Goal: Task Accomplishment & Management: Manage account settings

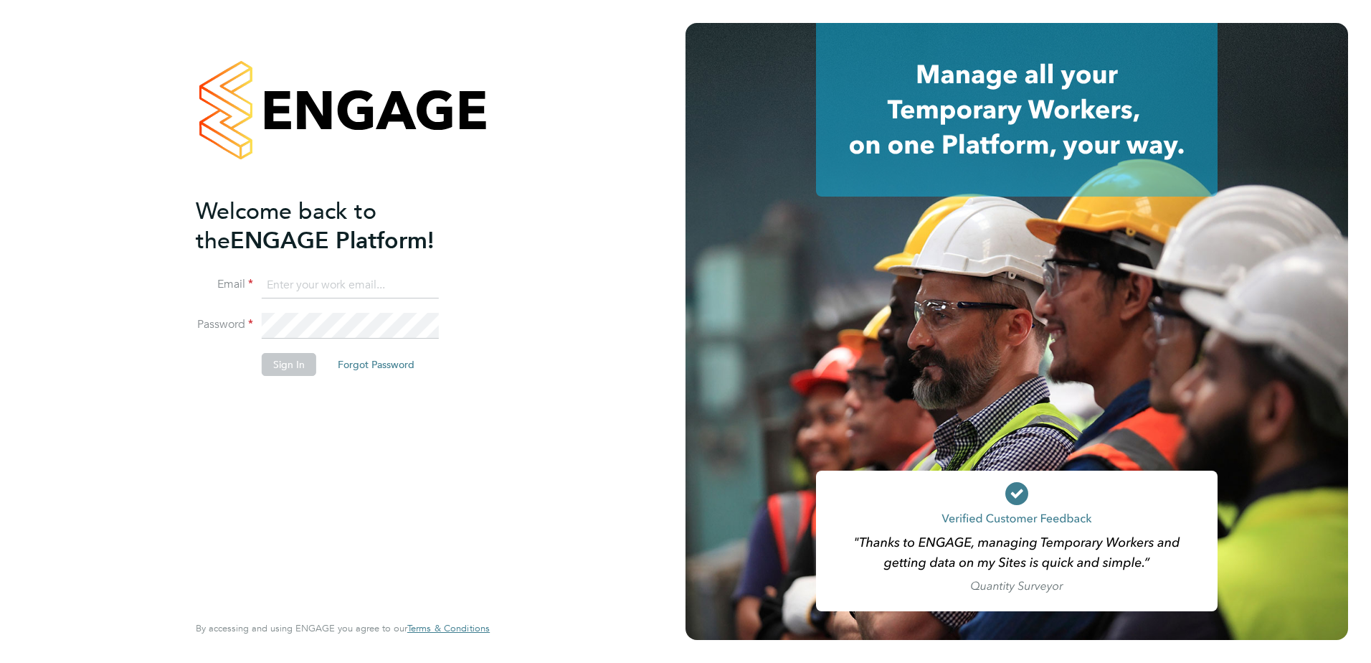
type input "[PERSON_NAME][EMAIL_ADDRESS][PERSON_NAME][DOMAIN_NAME]"
click at [277, 364] on button "Sign In" at bounding box center [289, 364] width 55 height 23
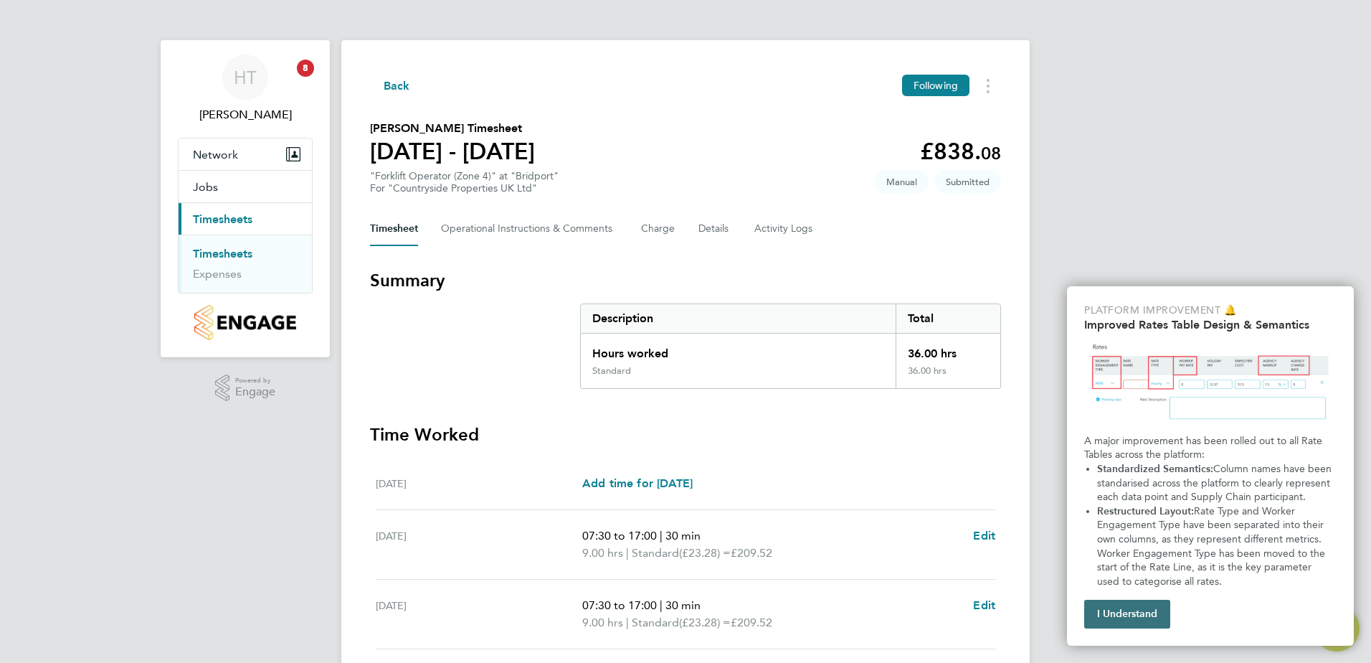
click at [1134, 611] on button "I Understand" at bounding box center [1127, 614] width 86 height 29
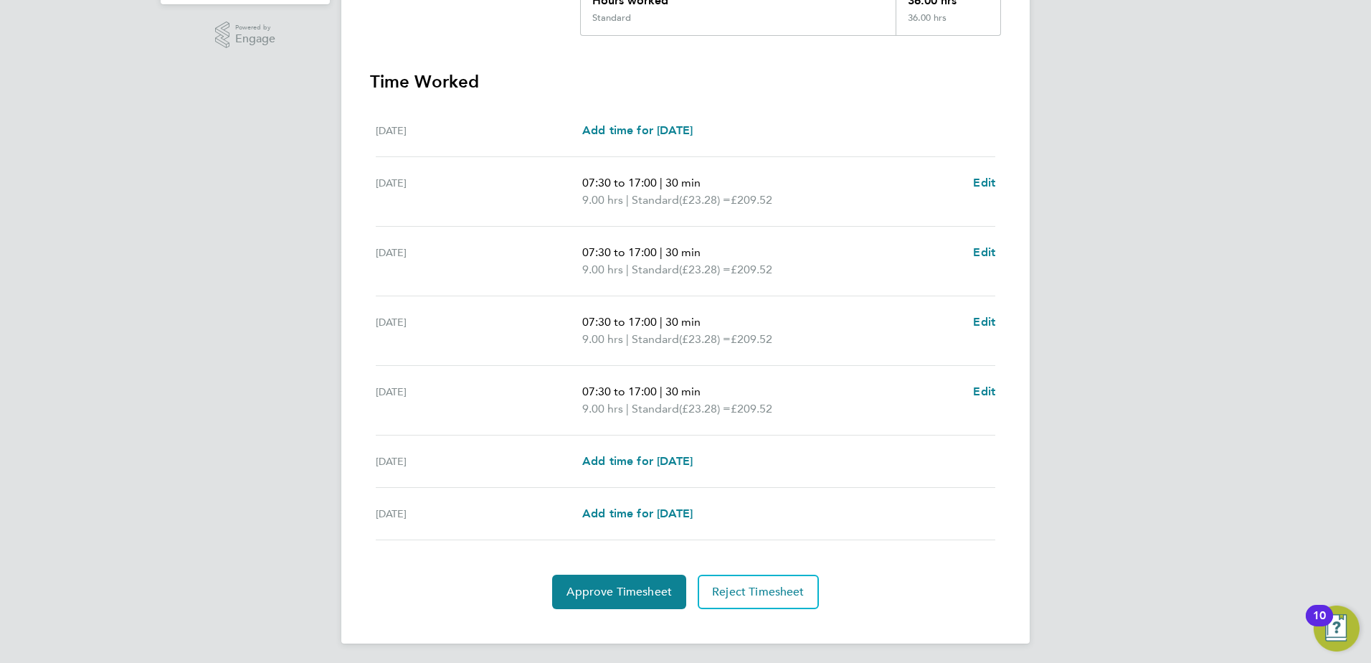
scroll to position [356, 0]
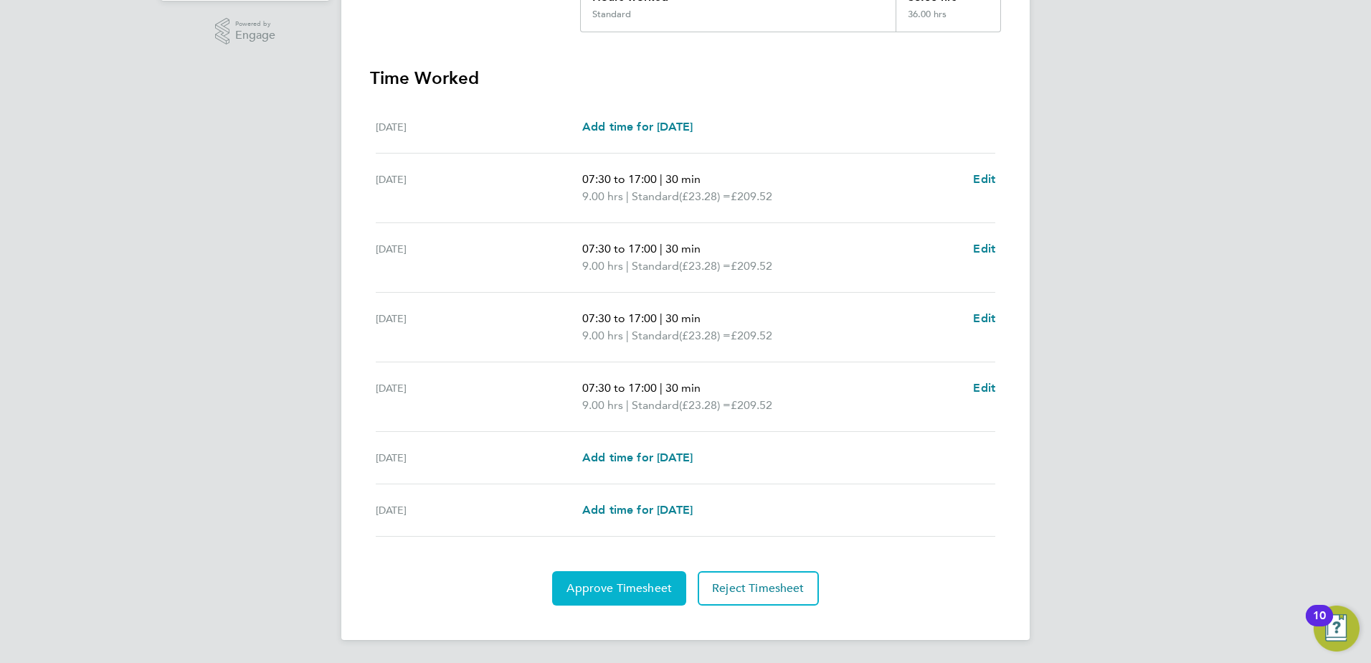
click at [652, 585] on span "Approve Timesheet" at bounding box center [619, 588] width 105 height 14
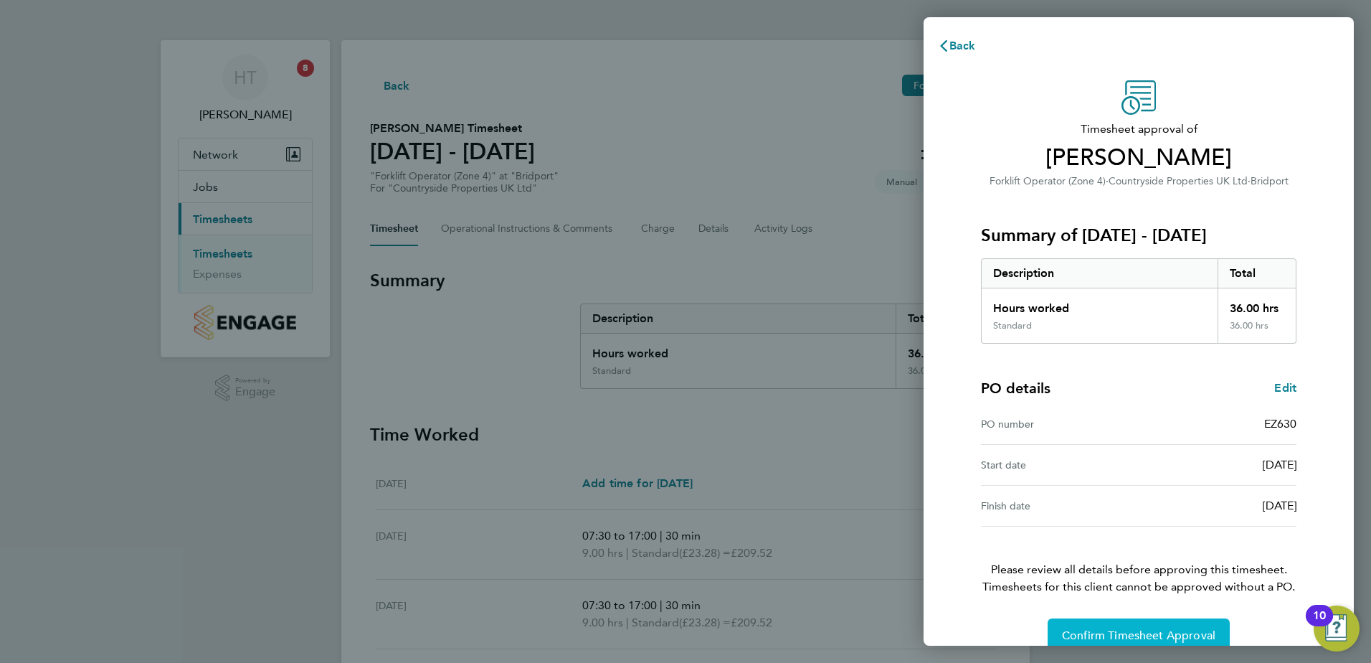
click at [1131, 631] on span "Confirm Timesheet Approval" at bounding box center [1138, 635] width 153 height 14
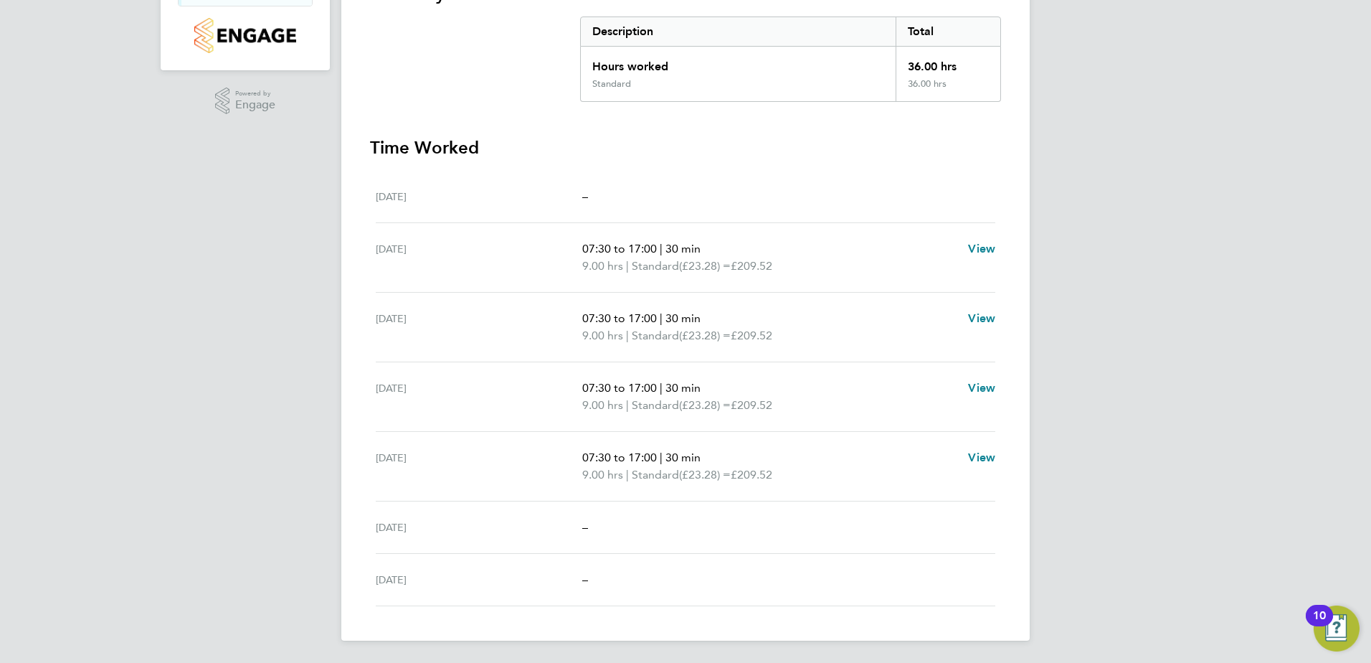
scroll to position [288, 0]
